Goal: Check status: Check status

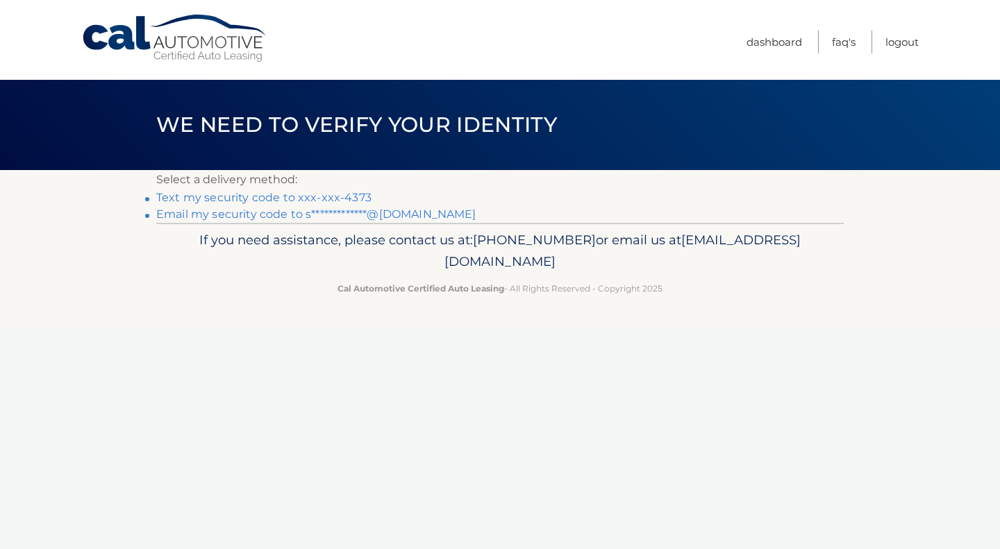
click at [251, 199] on link "Text my security code to xxx-xxx-4373" at bounding box center [263, 197] width 215 height 13
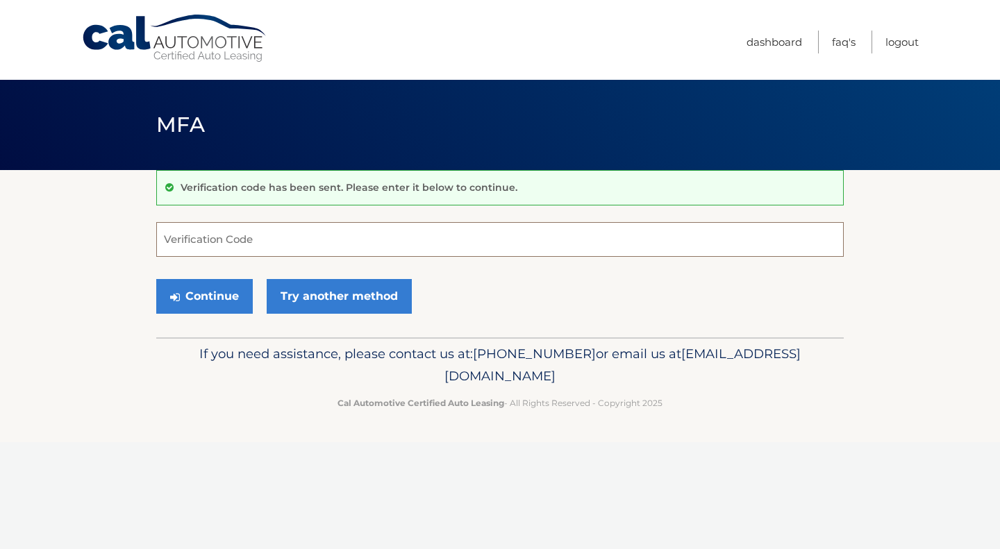
click at [197, 242] on input "Verification Code" at bounding box center [500, 239] width 688 height 35
type input "367338"
click at [183, 303] on button "Continue" at bounding box center [204, 296] width 97 height 35
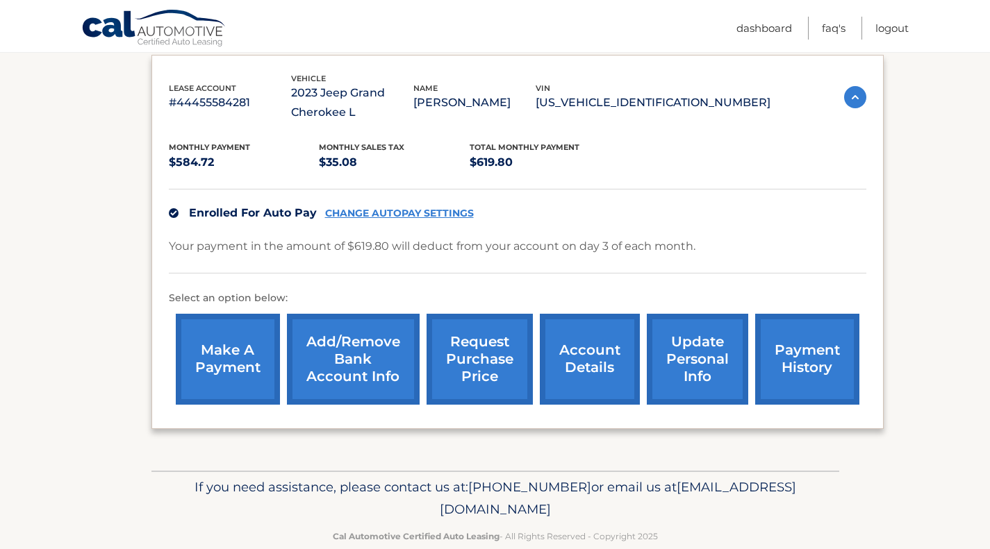
scroll to position [234, 0]
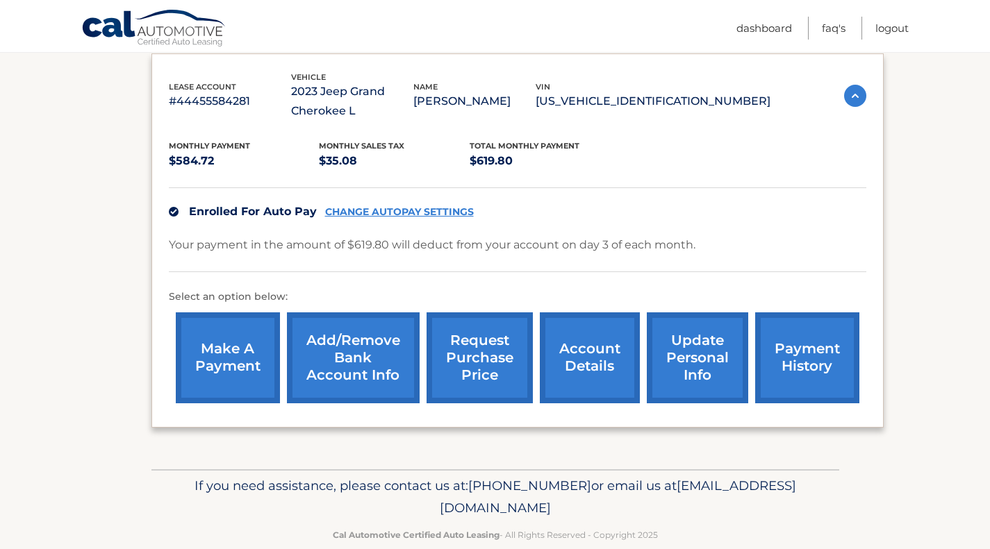
click at [474, 347] on link "request purchase price" at bounding box center [479, 358] width 106 height 91
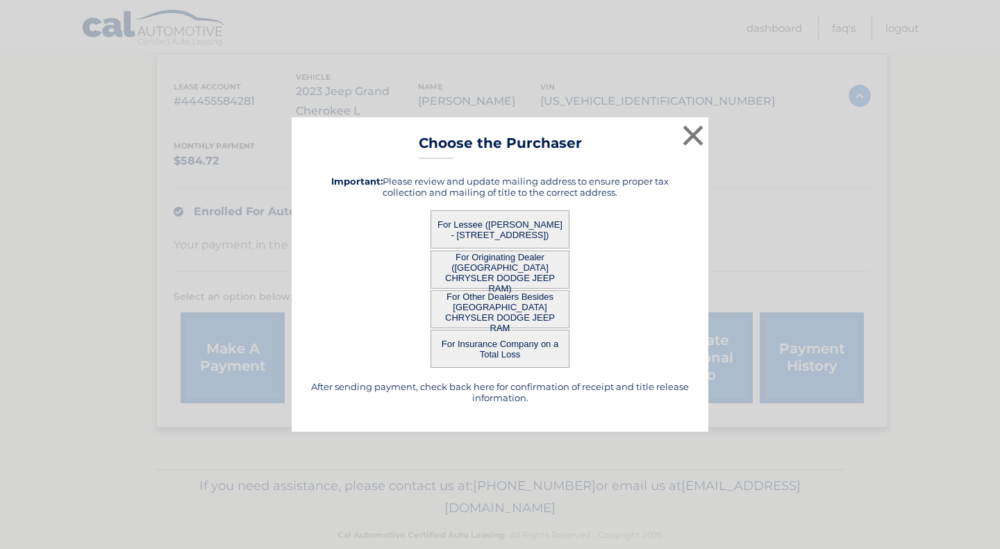
click at [504, 308] on button "For Other Dealers Besides NAPLES CHRYSLER DODGE JEEP RAM" at bounding box center [500, 309] width 139 height 38
click at [500, 232] on button "For Lessee (SANDRA MCDONALD - 400 BRECONSHIRE LANE, , CORALVILLE, IA 52241)" at bounding box center [500, 229] width 139 height 38
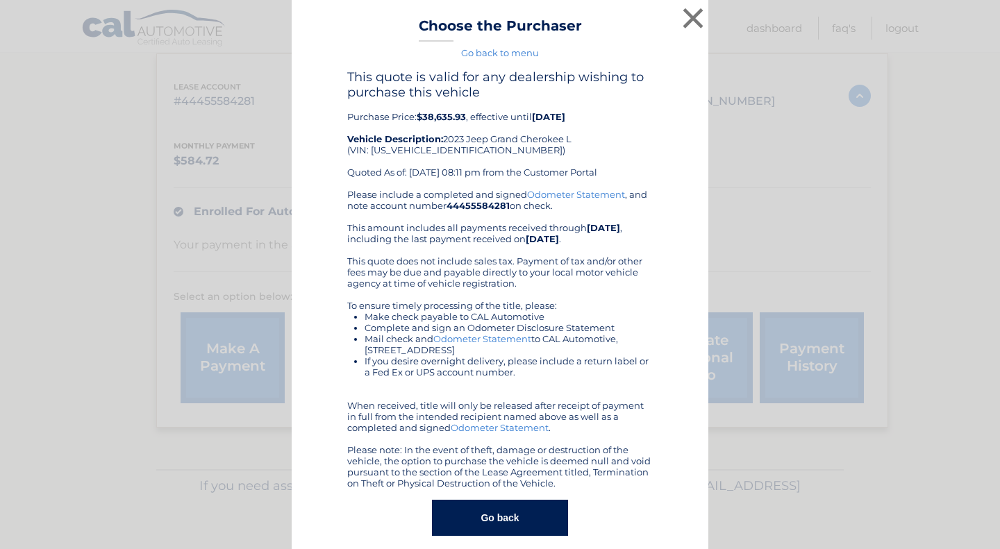
click at [500, 232] on div "Please include a completed and signed Odometer Statement , and note account num…" at bounding box center [500, 339] width 306 height 300
drag, startPoint x: 500, startPoint y: 232, endPoint x: 678, endPoint y: 112, distance: 214.6
click at [678, 112] on div "This quote is valid for any dealership wishing to purchase this vehicle Purchas…" at bounding box center [500, 302] width 382 height 467
click at [687, 18] on button "×" at bounding box center [693, 18] width 28 height 28
